Goal: Information Seeking & Learning: Check status

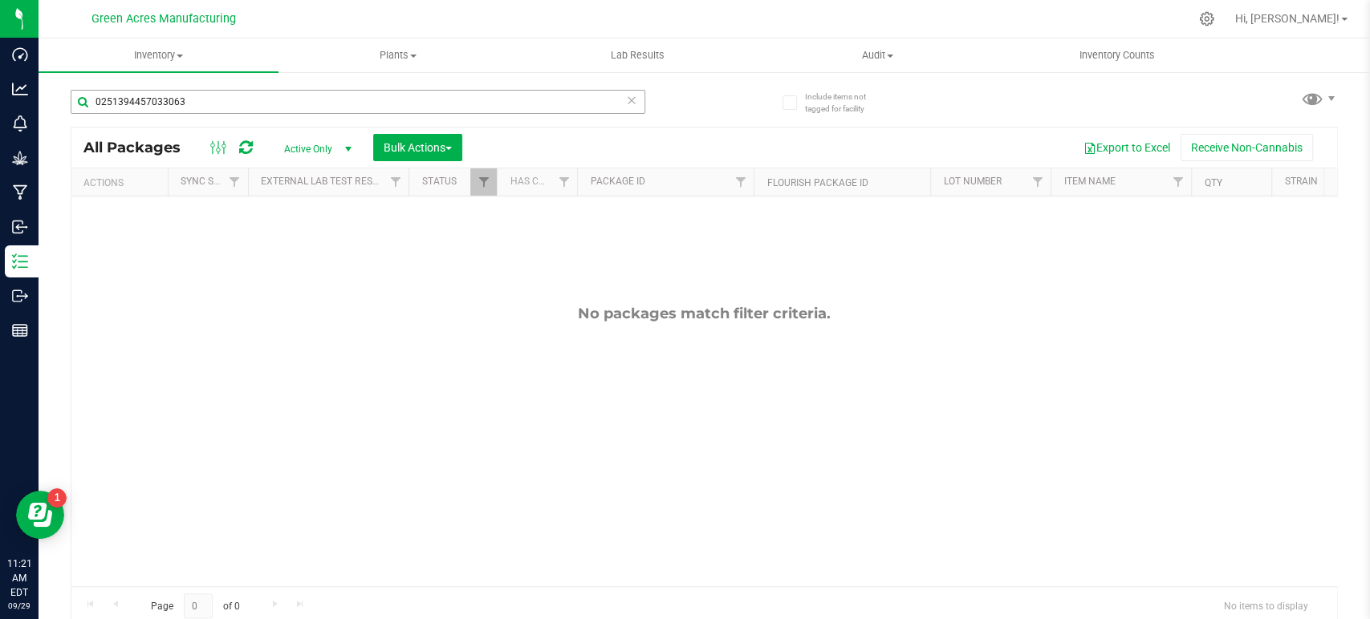
drag, startPoint x: 197, startPoint y: 93, endPoint x: 185, endPoint y: 99, distance: 12.9
click at [185, 99] on input "0251394457033063" at bounding box center [358, 102] width 575 height 24
type input "4658939855728021"
click at [344, 151] on div "Inventory All packages All inventory Waste log Create inventory Plants All plan…" at bounding box center [704, 329] width 1331 height 581
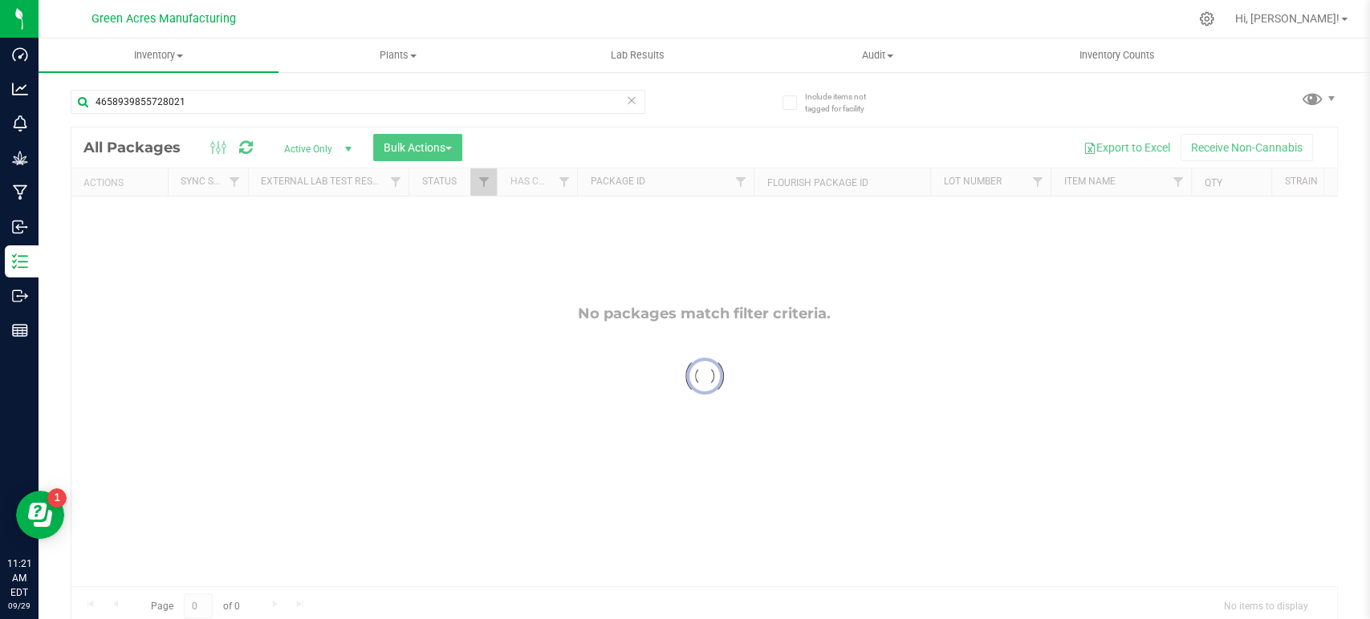
click at [341, 149] on div at bounding box center [703, 376] width 1265 height 497
click at [342, 149] on span "select" at bounding box center [348, 149] width 13 height 13
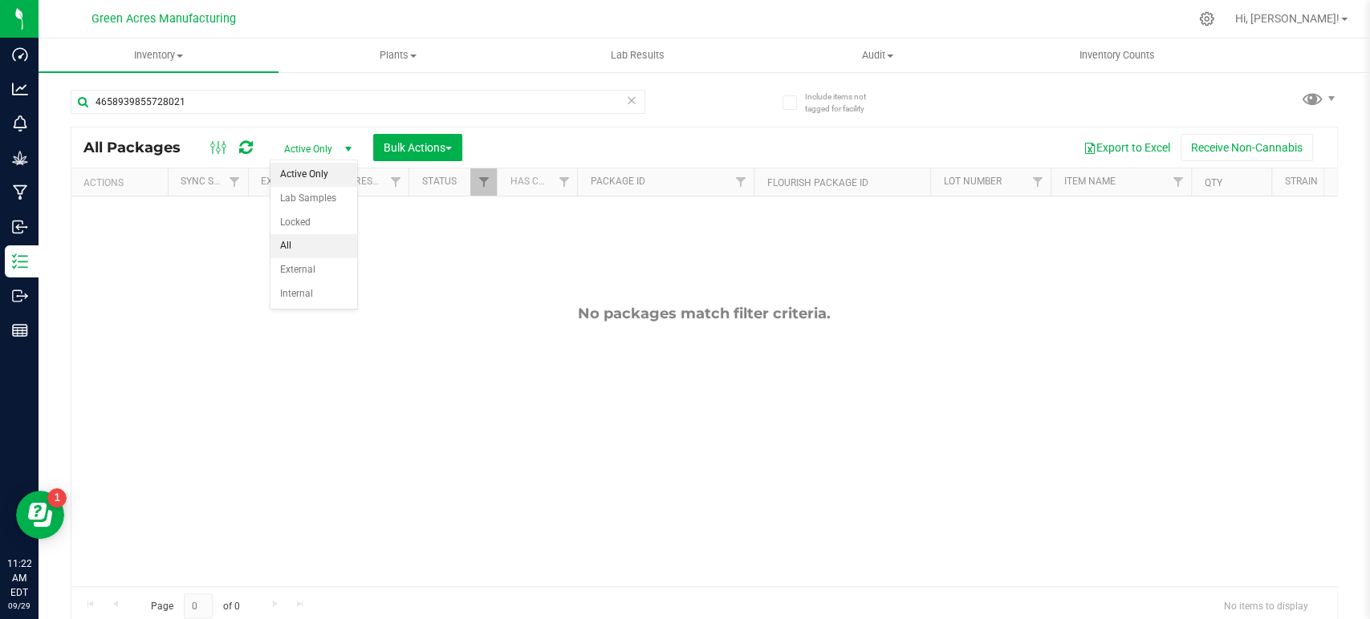
click at [312, 250] on li "All" at bounding box center [313, 246] width 87 height 24
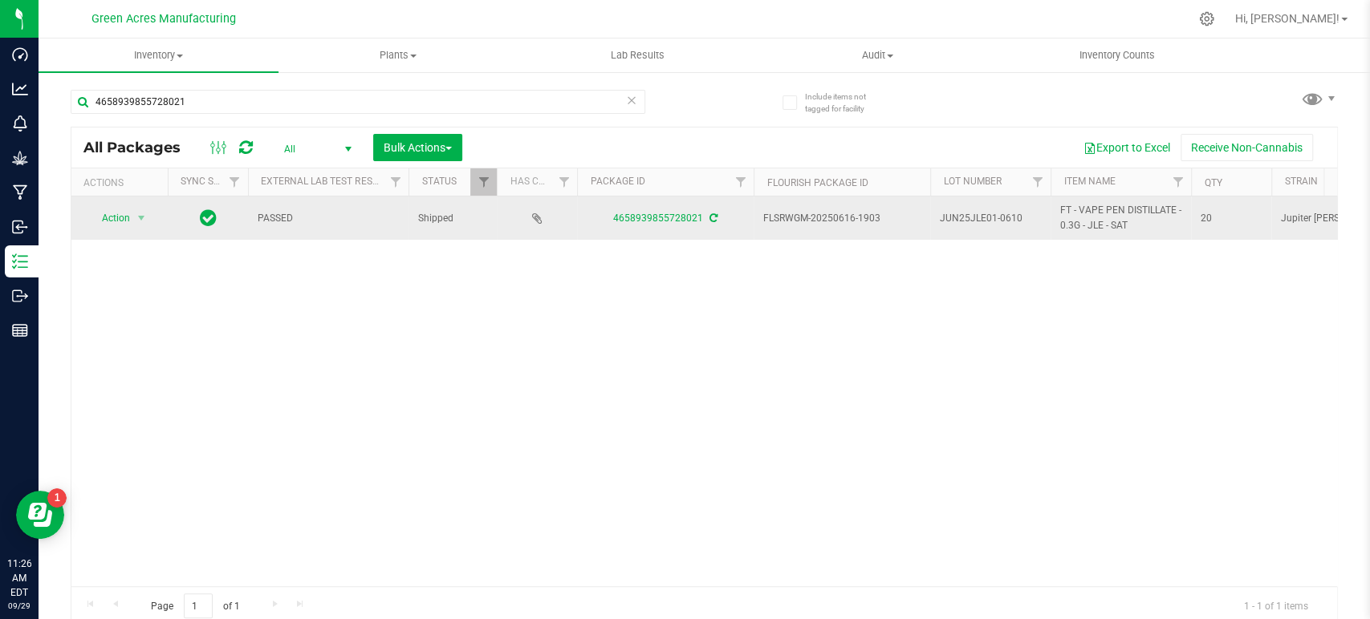
click at [985, 219] on span "JUN25JLE01-0610" at bounding box center [990, 218] width 101 height 15
click at [985, 219] on input "JUN25JLE01-0610" at bounding box center [986, 218] width 115 height 25
click at [732, 313] on div "Action Action Edit attributes Global inventory Locate package Package audit log…" at bounding box center [703, 392] width 1265 height 390
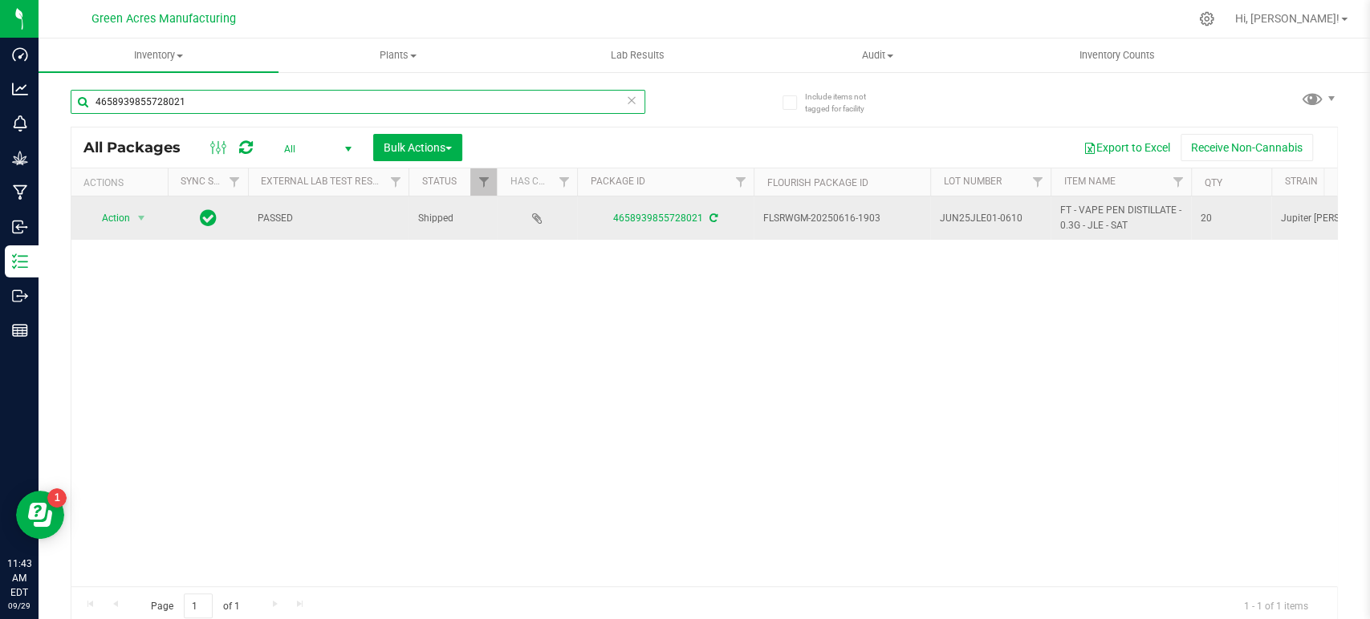
click at [215, 92] on input "4658939855728021" at bounding box center [358, 102] width 575 height 24
paste input "0251394457033063"
type input "0251394457033063"
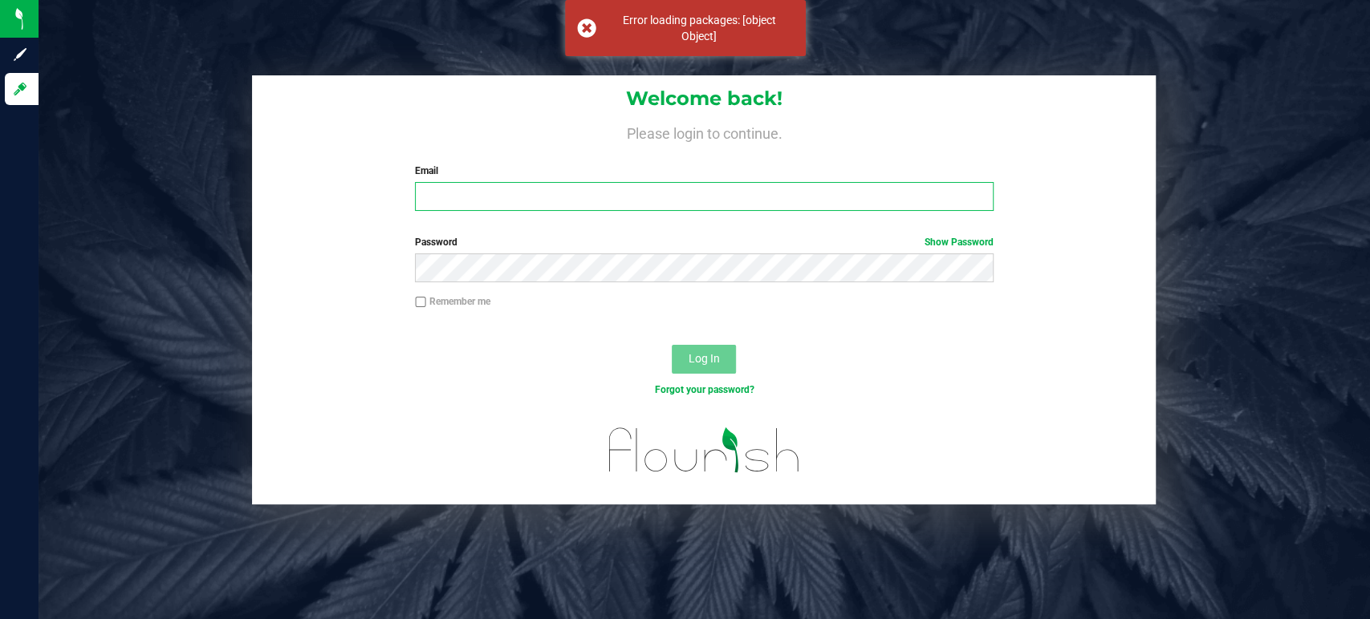
type input "[EMAIL_ADDRESS][DOMAIN_NAME]"
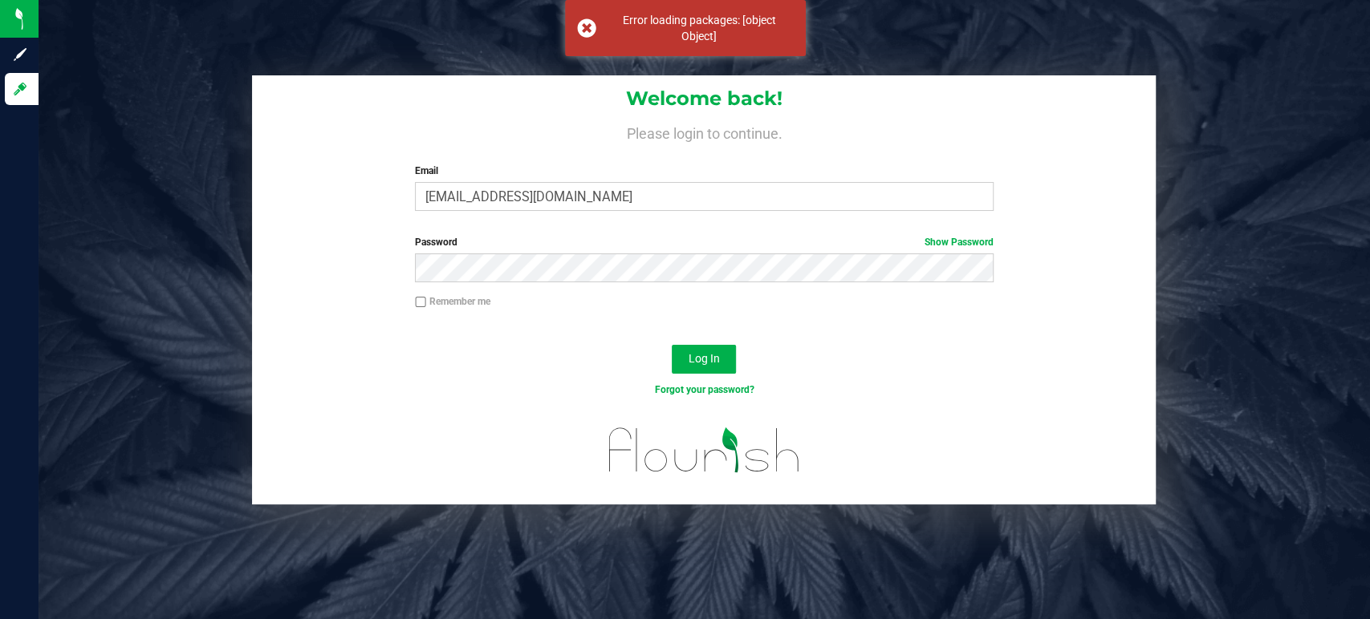
click at [457, 296] on label "Remember me" at bounding box center [452, 301] width 75 height 14
click at [426, 297] on input "Remember me" at bounding box center [420, 302] width 11 height 11
checkbox input "true"
click at [687, 351] on button "Log In" at bounding box center [704, 359] width 64 height 29
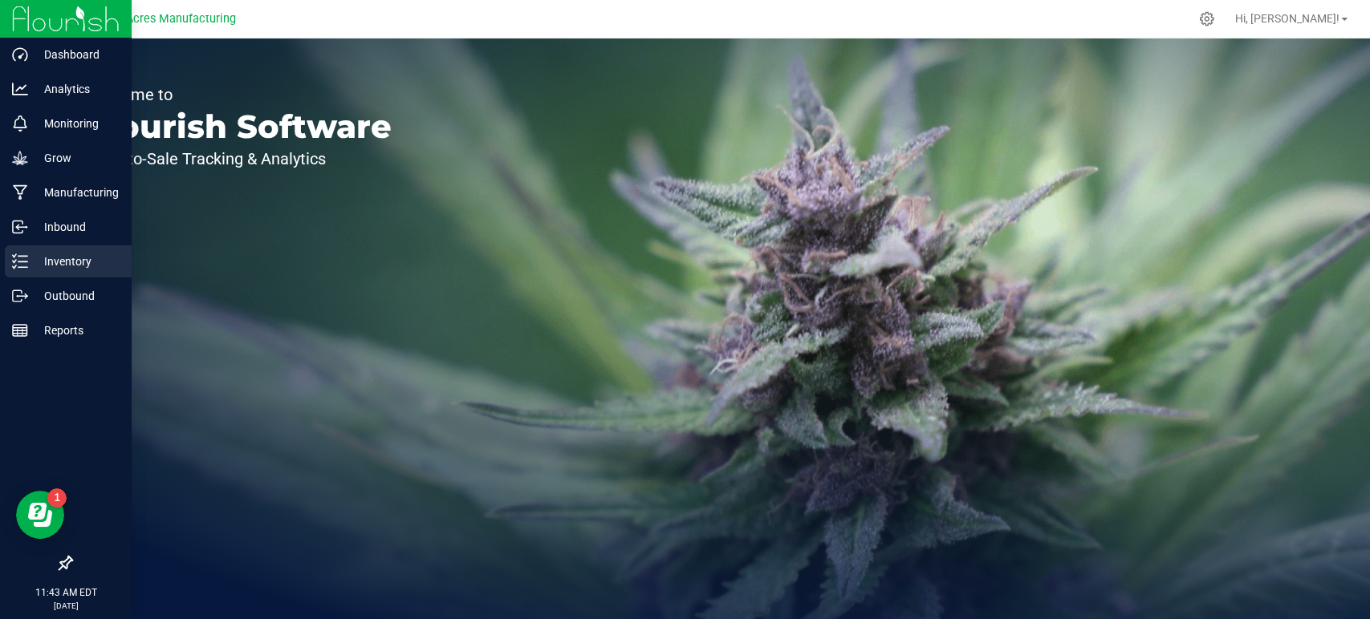
click at [74, 267] on p "Inventory" at bounding box center [76, 261] width 96 height 19
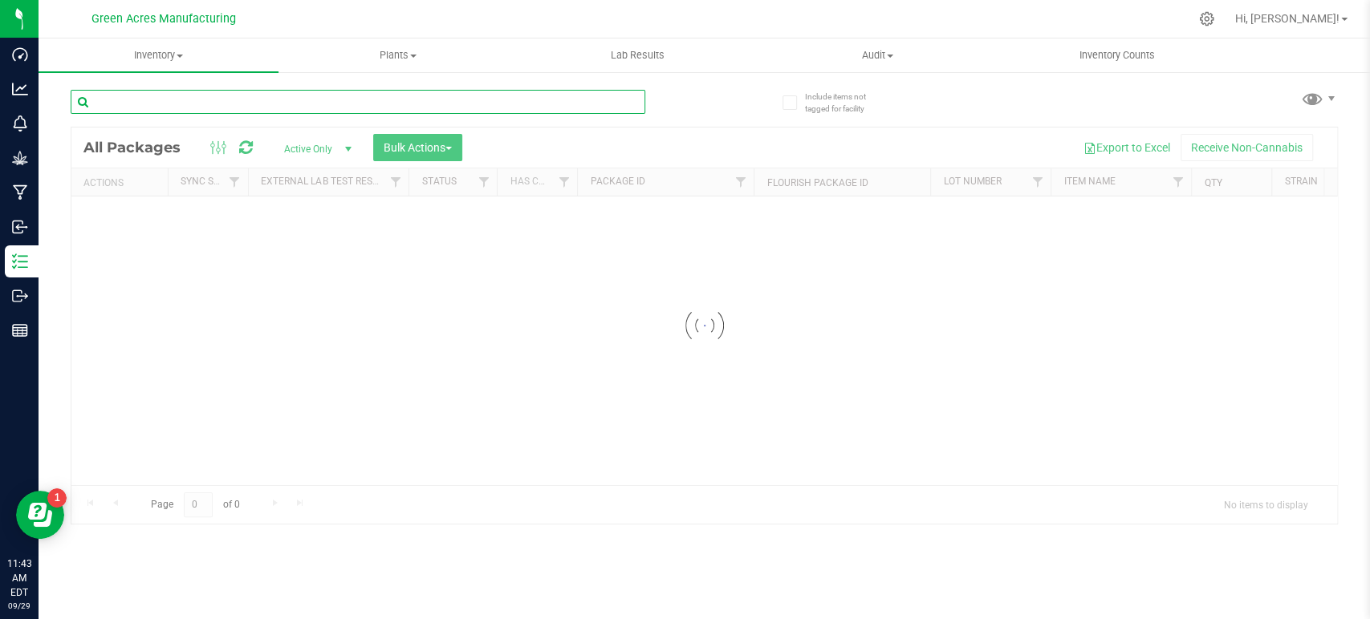
click at [323, 95] on input "text" at bounding box center [358, 102] width 575 height 24
paste input "0251394457033063"
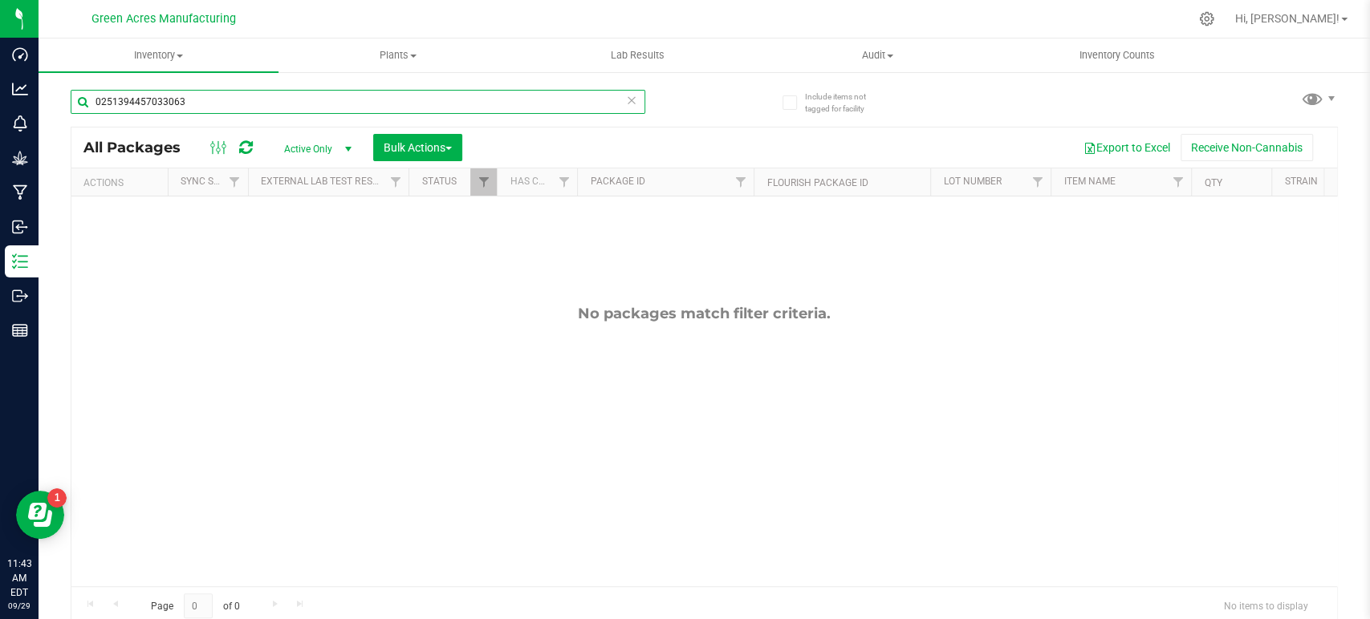
type input "0251394457033063"
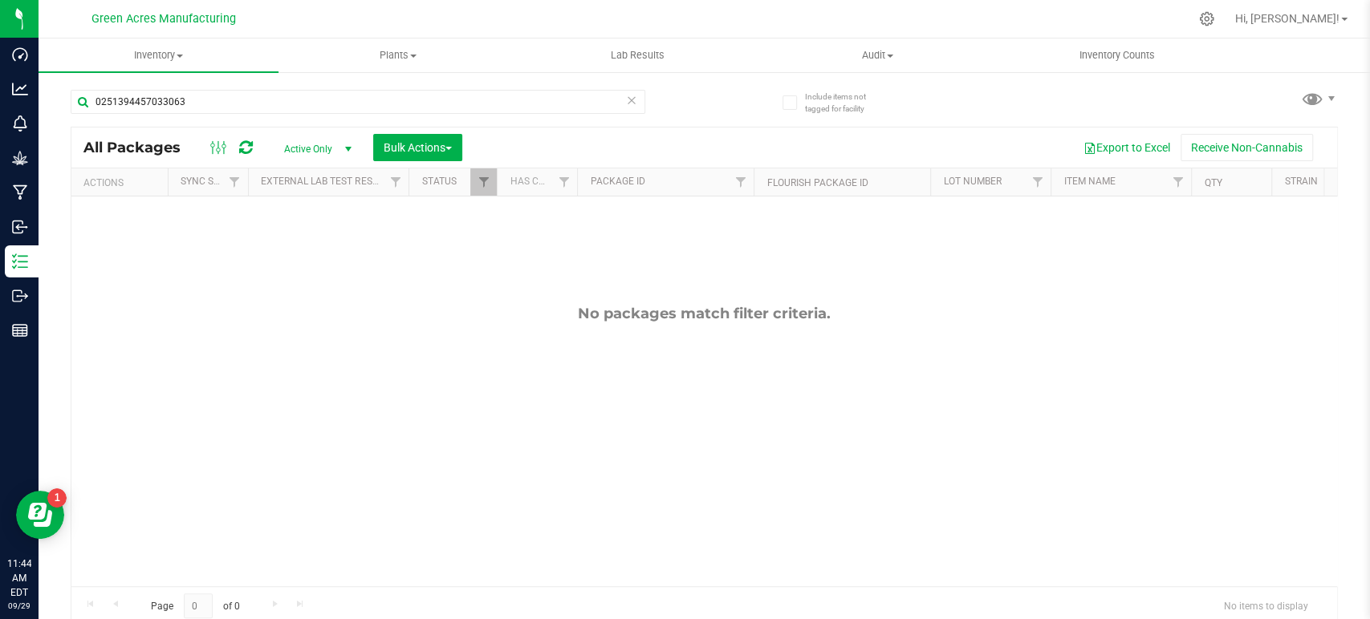
click at [319, 149] on span "Active Only" at bounding box center [314, 149] width 88 height 22
click at [293, 239] on li "All" at bounding box center [313, 246] width 87 height 24
